Goal: Task Accomplishment & Management: Use online tool/utility

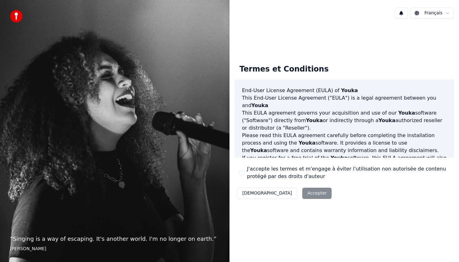
click at [243, 175] on button "J'accepte les termes et m'engage à éviter l'utilisation non autorisée de conten…" at bounding box center [241, 172] width 5 height 5
click at [302, 193] on button "Accepter" at bounding box center [316, 193] width 29 height 11
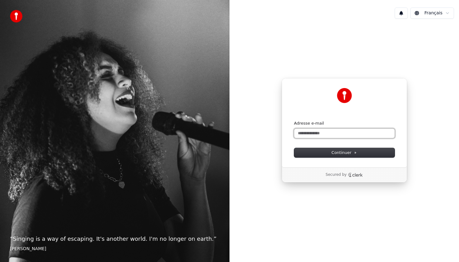
click at [324, 132] on input "Adresse e-mail" at bounding box center [344, 133] width 100 height 9
click at [358, 149] on button "Continuer" at bounding box center [344, 152] width 100 height 9
type input "**********"
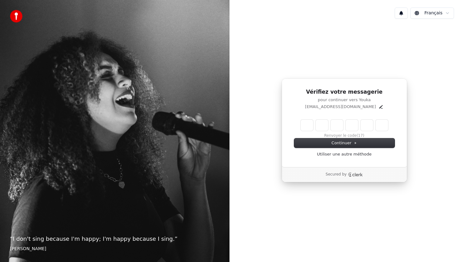
click at [303, 124] on input "Enter verification code" at bounding box center [344, 125] width 87 height 11
type input "******"
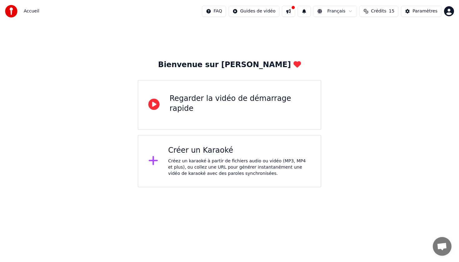
click at [156, 160] on icon at bounding box center [153, 160] width 10 height 11
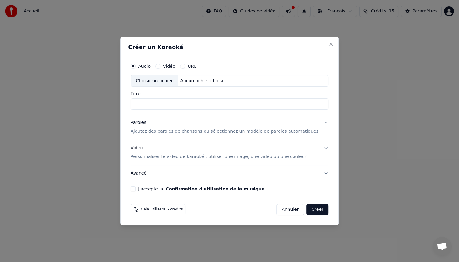
click at [185, 65] on button "URL" at bounding box center [182, 66] width 5 height 5
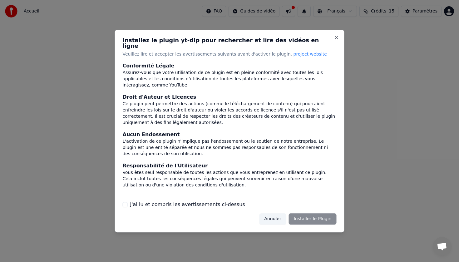
click at [312, 216] on div "Annuler Installer le Plugin" at bounding box center [297, 218] width 77 height 11
click at [296, 216] on div "Annuler Installer le Plugin" at bounding box center [297, 218] width 77 height 11
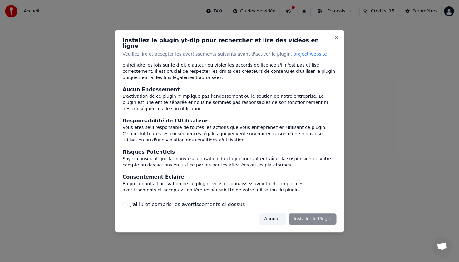
click at [131, 203] on label "J'ai lu et compris les avertissements ci-dessus" at bounding box center [187, 204] width 115 height 7
click at [128, 203] on button "J'ai lu et compris les avertissements ci-dessus" at bounding box center [125, 204] width 5 height 5
click at [126, 203] on button "J'ai lu et compris les avertissements ci-dessus" at bounding box center [125, 204] width 5 height 5
click at [279, 218] on button "Annuler" at bounding box center [272, 218] width 27 height 11
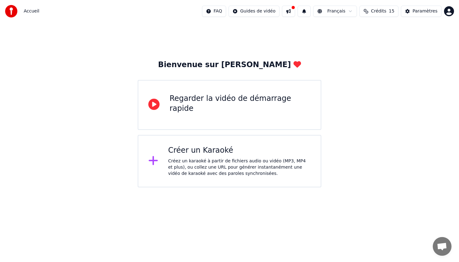
click at [176, 161] on div "Créez un karaoké à partir de fichiers audio ou vidéo (MP3, MP4 et plus), ou col…" at bounding box center [239, 167] width 143 height 19
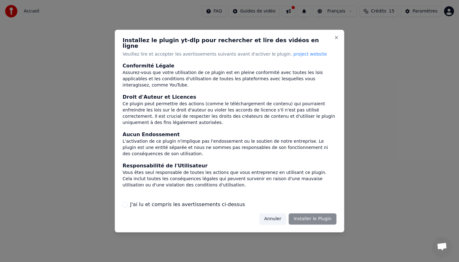
click at [336, 37] on div "Installez le plugin yt-dlp pour rechercher et lire des vidéos en ligne Veuillez…" at bounding box center [229, 131] width 229 height 203
click at [337, 40] on button "Close" at bounding box center [336, 37] width 5 height 5
click at [335, 40] on button "Close" at bounding box center [336, 37] width 5 height 5
click at [273, 215] on button "Annuler" at bounding box center [272, 218] width 27 height 11
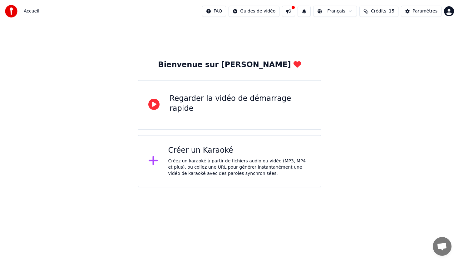
click at [169, 182] on div "Créer un Karaoké Créez un karaoké à partir de fichiers audio ou vidéo (MP3, MP4…" at bounding box center [229, 161] width 183 height 52
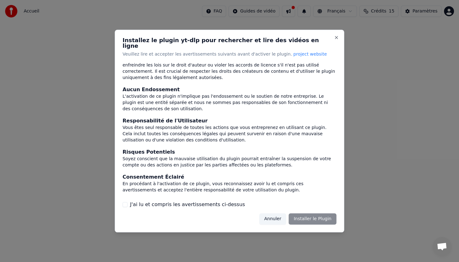
click at [125, 202] on button "J'ai lu et compris les avertissements ci-dessus" at bounding box center [125, 204] width 5 height 5
click at [306, 213] on button "Installer le Plugin" at bounding box center [313, 218] width 48 height 11
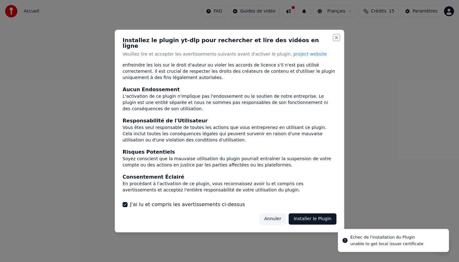
click at [336, 40] on button "Close" at bounding box center [336, 37] width 5 height 5
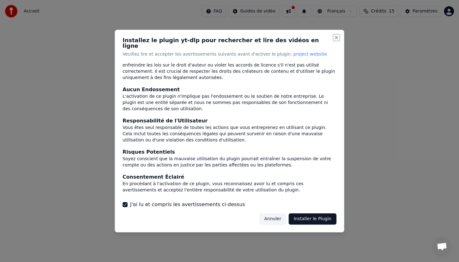
click at [336, 40] on button "Close" at bounding box center [336, 37] width 5 height 5
click at [268, 206] on div "Installez le plugin yt-dlp pour rechercher et lire des vidéos en ligne Veuillez…" at bounding box center [229, 131] width 229 height 203
click at [272, 217] on button "Annuler" at bounding box center [272, 218] width 27 height 11
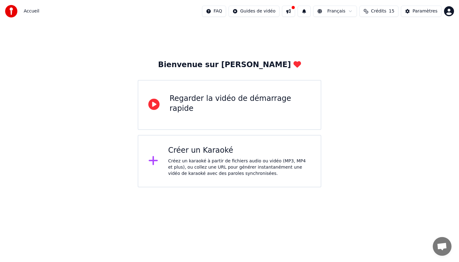
click at [217, 106] on div "Regarder la vidéo de démarrage rapide" at bounding box center [239, 104] width 141 height 20
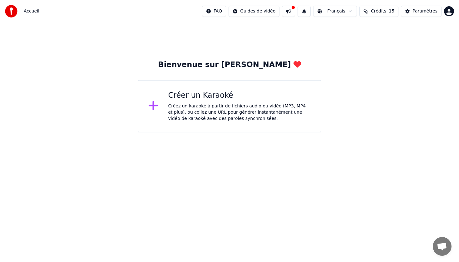
click at [233, 110] on div "Créez un karaoké à partir de fichiers audio ou vidéo (MP3, MP4 et plus), ou col…" at bounding box center [239, 112] width 143 height 19
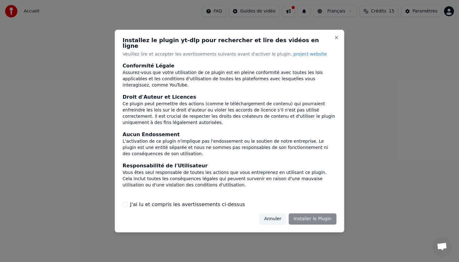
scroll to position [45, 0]
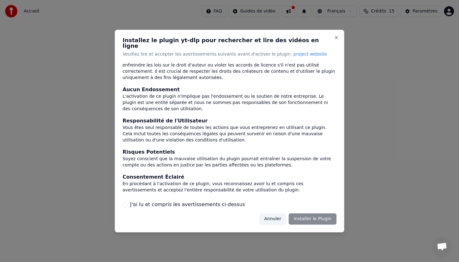
click at [128, 203] on div "J'ai lu et compris les avertissements ci-dessus" at bounding box center [230, 204] width 214 height 7
click at [125, 202] on button "J'ai lu et compris les avertissements ci-dessus" at bounding box center [125, 204] width 5 height 5
click at [326, 216] on button "Installer le Plugin" at bounding box center [313, 218] width 48 height 11
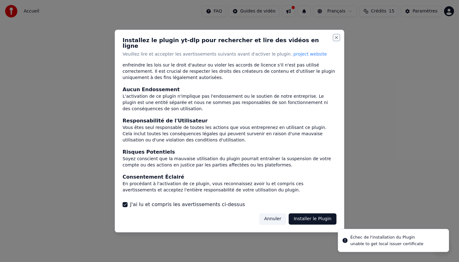
click at [338, 38] on button "Close" at bounding box center [336, 37] width 5 height 5
click at [338, 40] on button "Close" at bounding box center [336, 37] width 5 height 5
